Goal: Find contact information: Obtain details needed to contact an individual or organization

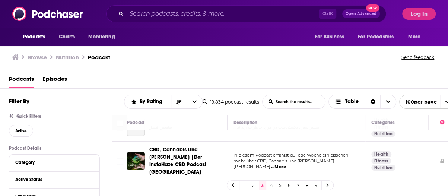
scroll to position [37, 0]
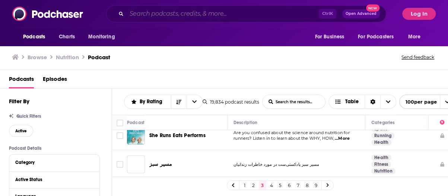
click at [187, 18] on input "Search podcasts, credits, & more..." at bounding box center [223, 14] width 192 height 12
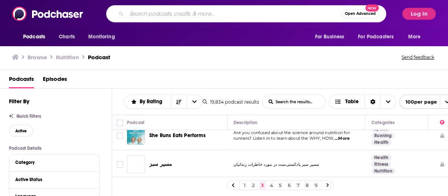
paste input "The Longevity & Lifestyle Podcast"
type input "The Longevity & Lifestyle Podcast"
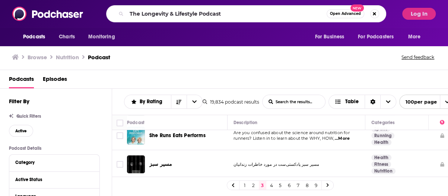
click at [335, 17] on button "Open Advanced New" at bounding box center [346, 13] width 38 height 9
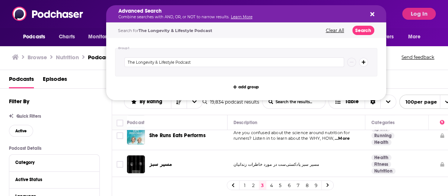
click at [378, 13] on div "Advanced Search Combine searches with AND, OR, or NOT to narrow results. Learn …" at bounding box center [246, 13] width 280 height 17
click at [368, 13] on div "Advanced Search Combine searches with AND, OR, or NOT to narrow results. Learn …" at bounding box center [246, 13] width 280 height 17
click at [370, 13] on button "Search podcasts, credits, & more..." at bounding box center [371, 14] width 6 height 6
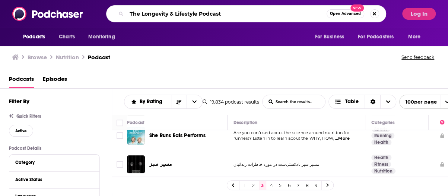
click at [292, 14] on input "The Longevity & Lifestyle Podcast" at bounding box center [227, 14] width 200 height 12
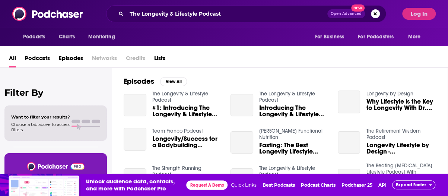
scroll to position [112, 0]
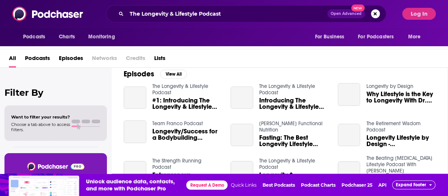
click at [198, 83] on link "The Longevity & Lifestyle Podcast" at bounding box center [180, 89] width 56 height 13
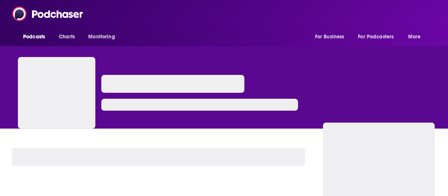
scroll to position [149, 0]
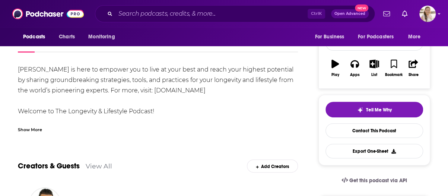
scroll to position [75, 0]
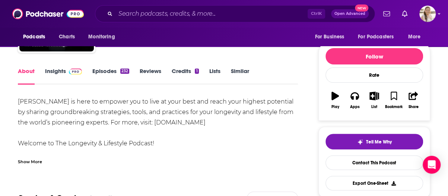
click at [116, 70] on link "Episodes 232" at bounding box center [110, 75] width 37 height 17
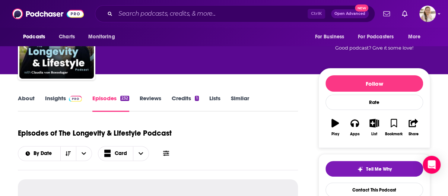
scroll to position [75, 0]
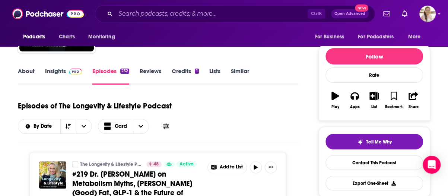
click at [30, 72] on link "About" at bounding box center [26, 75] width 17 height 17
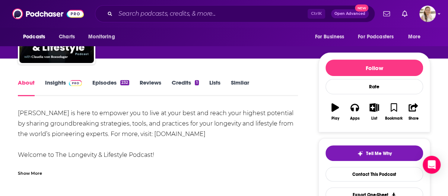
scroll to position [75, 0]
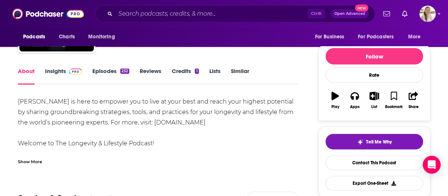
click at [46, 159] on div "Show More" at bounding box center [158, 158] width 280 height 13
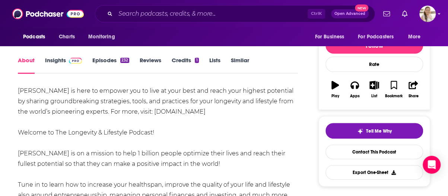
scroll to position [37, 0]
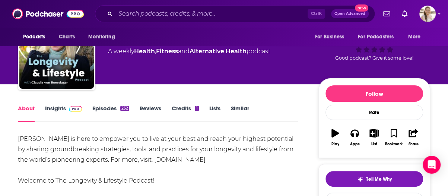
click at [64, 108] on link "Insights" at bounding box center [63, 113] width 37 height 17
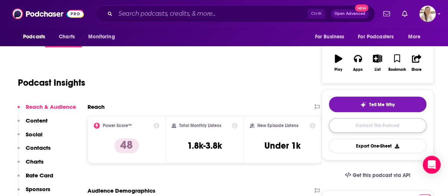
click at [365, 123] on link "Contact This Podcast" at bounding box center [378, 125] width 98 height 15
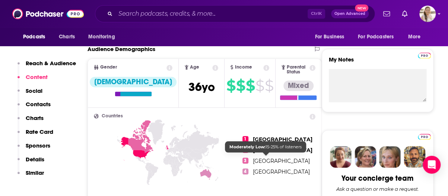
scroll to position [112, 0]
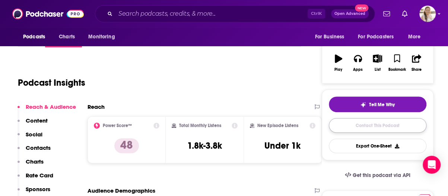
click at [382, 127] on link "Contact This Podcast" at bounding box center [378, 125] width 98 height 15
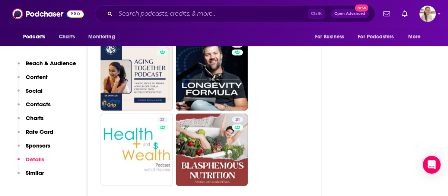
scroll to position [2263, 0]
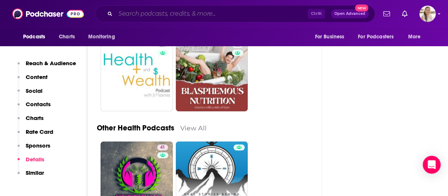
click at [207, 15] on input "Search podcasts, credits, & more..." at bounding box center [212, 14] width 192 height 12
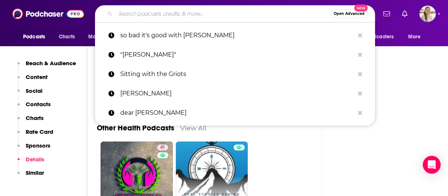
paste input "Longevity by Design"
type input "Longevity by Design"
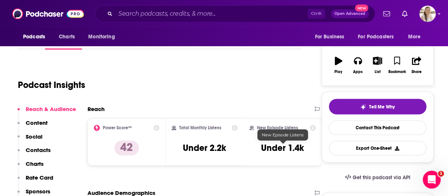
scroll to position [37, 0]
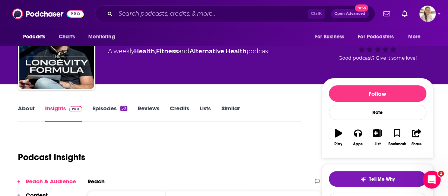
click at [30, 112] on link "About" at bounding box center [26, 113] width 17 height 17
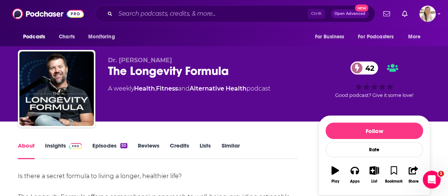
scroll to position [112, 0]
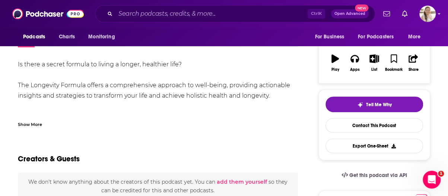
click at [36, 123] on div "Show More" at bounding box center [30, 123] width 24 height 7
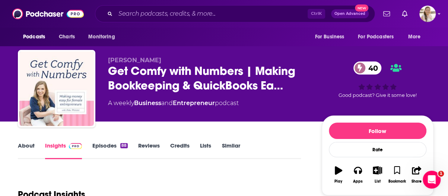
click at [29, 144] on link "About" at bounding box center [26, 150] width 17 height 17
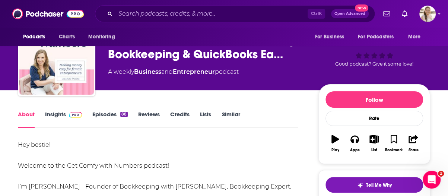
scroll to position [75, 0]
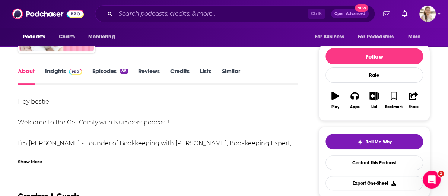
click at [46, 160] on div "Show More" at bounding box center [158, 158] width 280 height 13
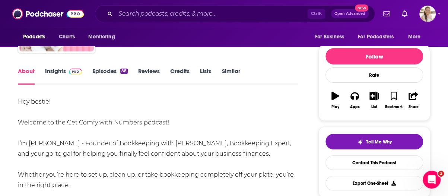
scroll to position [112, 0]
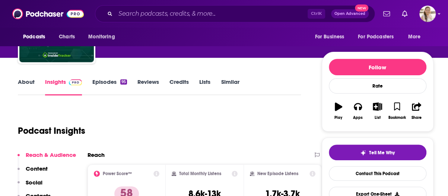
scroll to position [37, 0]
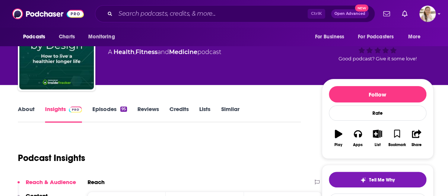
click at [25, 111] on link "About" at bounding box center [26, 114] width 17 height 17
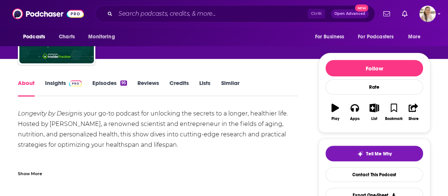
scroll to position [75, 0]
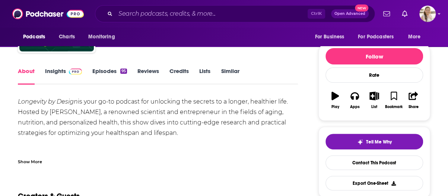
click at [110, 76] on link "Episodes 95" at bounding box center [109, 75] width 35 height 17
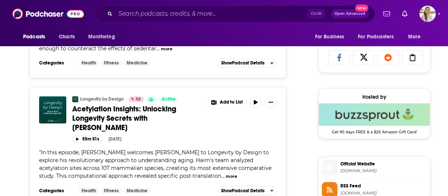
scroll to position [671, 0]
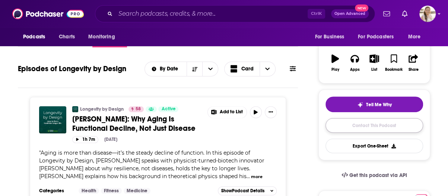
click at [383, 125] on link "Contact This Podcast" at bounding box center [375, 125] width 98 height 15
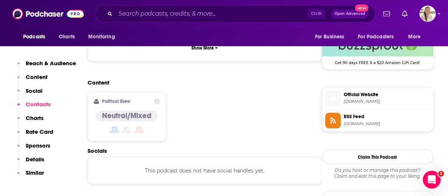
scroll to position [591, 0]
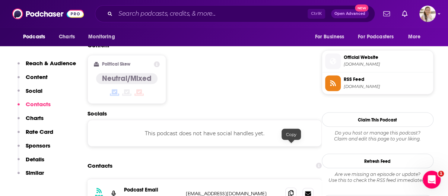
click at [293, 190] on icon at bounding box center [291, 193] width 5 height 6
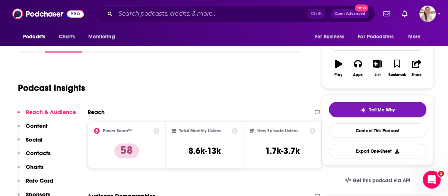
scroll to position [0, 0]
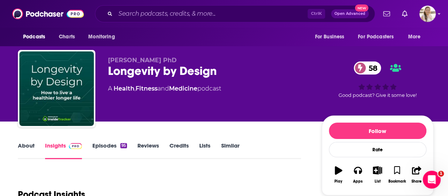
click at [159, 72] on div "Longevity by Design 58" at bounding box center [209, 71] width 202 height 15
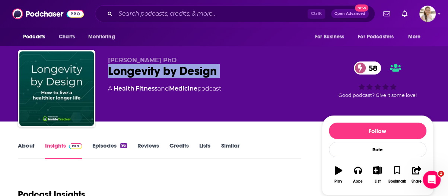
click at [159, 72] on div "Longevity by Design 58" at bounding box center [209, 71] width 202 height 15
copy div "Longevity by Design 58"
click at [177, 15] on input "Search podcasts, credits, & more..." at bounding box center [212, 14] width 192 height 12
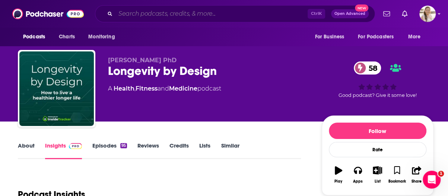
paste input "Forever35"
type input "Forever35"
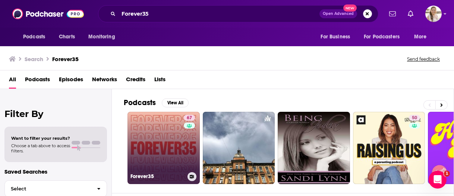
click at [166, 148] on link "67 Forever35" at bounding box center [163, 148] width 72 height 72
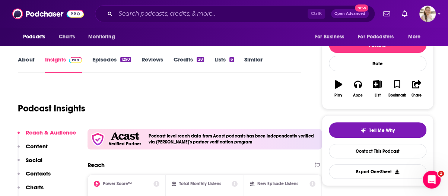
scroll to position [75, 0]
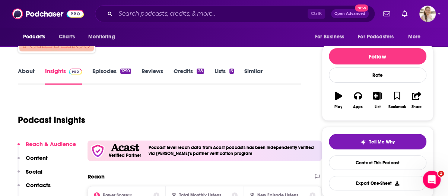
click at [33, 70] on link "About" at bounding box center [26, 75] width 17 height 17
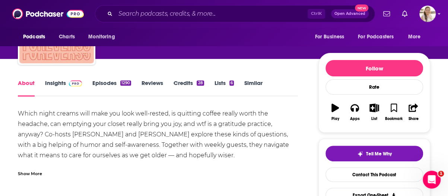
scroll to position [75, 0]
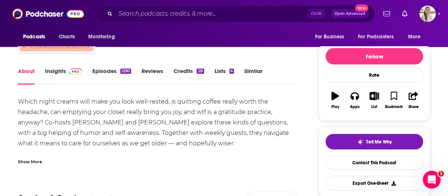
click at [80, 159] on div "Show More" at bounding box center [158, 158] width 280 height 13
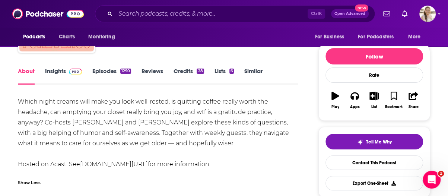
click at [121, 71] on div "1290" at bounding box center [125, 71] width 11 height 5
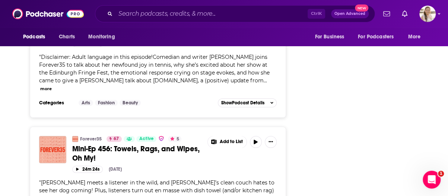
scroll to position [1476, 0]
